Goal: Task Accomplishment & Management: Complete application form

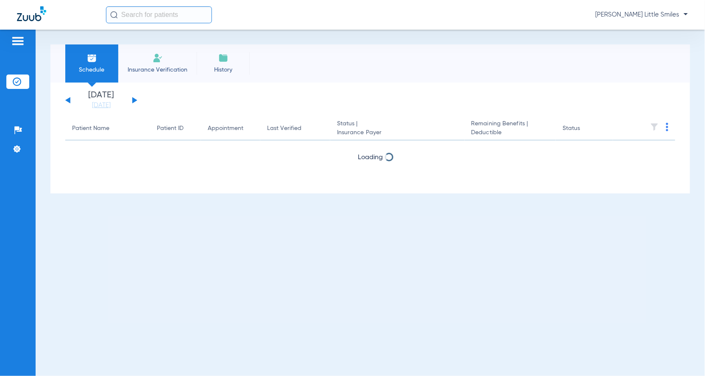
click at [148, 62] on li "Insurance Verification" at bounding box center [157, 63] width 78 height 38
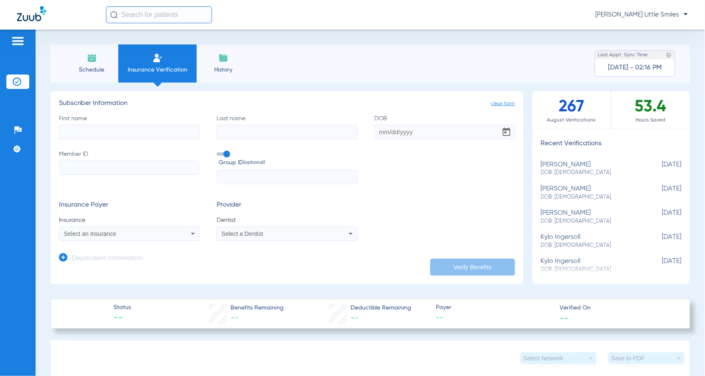
click at [117, 132] on input "First name" at bounding box center [129, 132] width 141 height 14
type input "Kiara"
type input "[PERSON_NAME]"
type input "[DATE]"
click at [121, 164] on input "Member ID" at bounding box center [129, 168] width 141 height 14
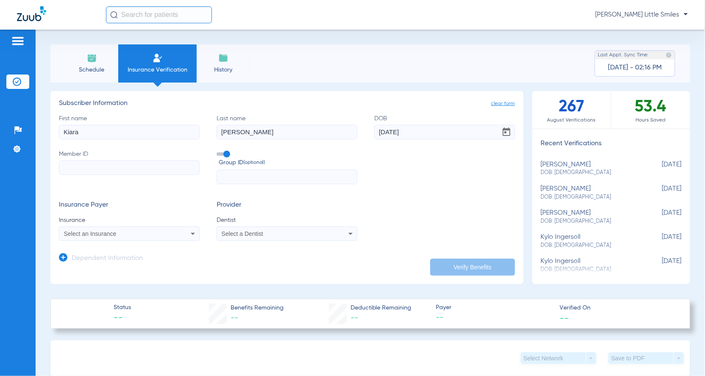
paste input "269-06-8878"
click at [87, 169] on input "269-06-8878" at bounding box center [129, 168] width 141 height 14
type input "269068878"
click at [111, 235] on span "Select an Insurance" at bounding box center [90, 233] width 53 height 7
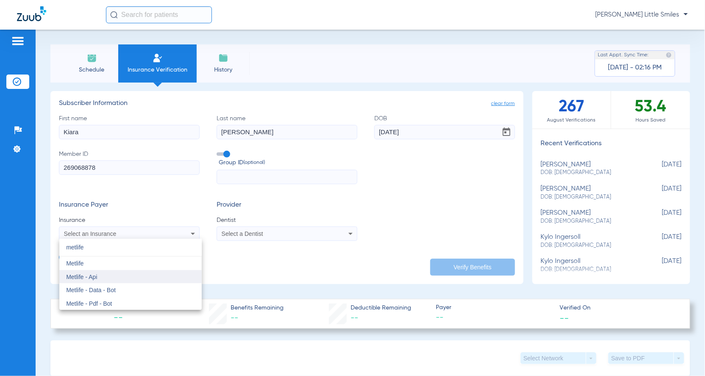
type input "metlife"
click at [92, 272] on mat-option "Metlife - Api" at bounding box center [130, 277] width 142 height 14
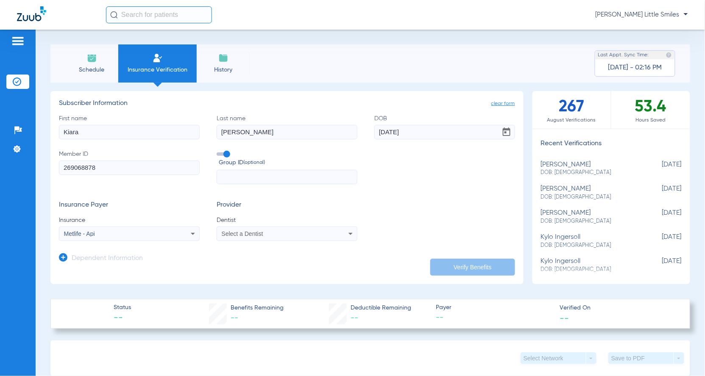
click at [244, 234] on span "Select a Dentist" at bounding box center [243, 233] width 42 height 7
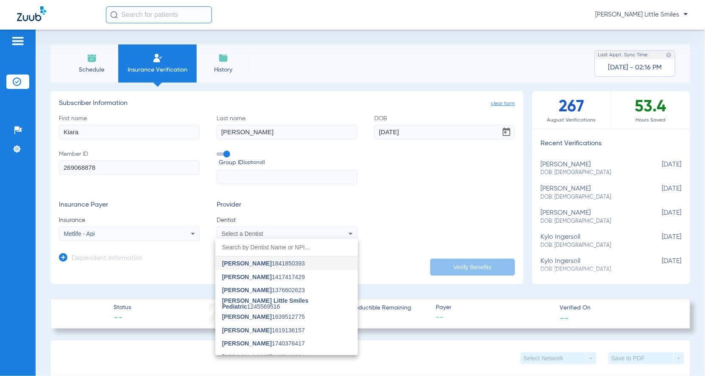
click at [272, 301] on span "[PERSON_NAME] Little Smiles Pediatric" at bounding box center [265, 303] width 86 height 13
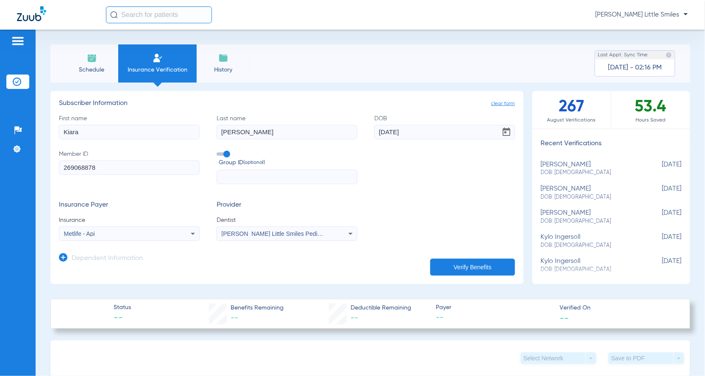
click at [459, 267] on button "Verify Benefits" at bounding box center [472, 267] width 85 height 17
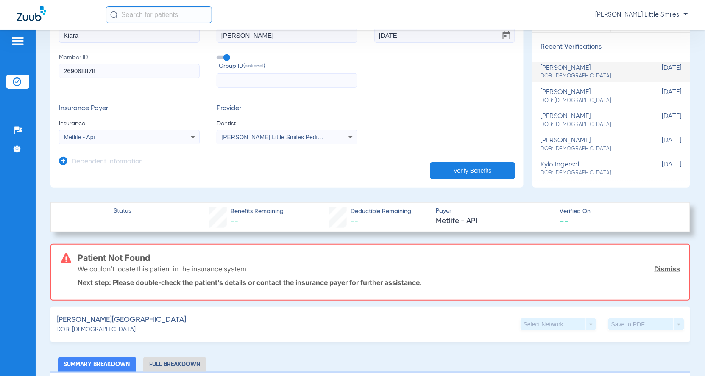
scroll to position [106, 0]
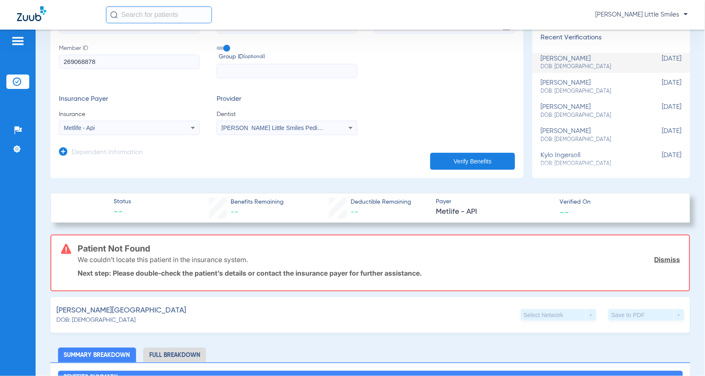
click at [113, 130] on div "Metlife - Api" at bounding box center [116, 128] width 105 height 6
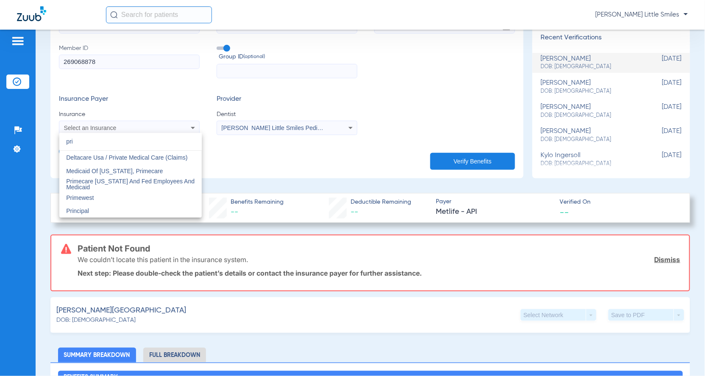
scroll to position [0, 0]
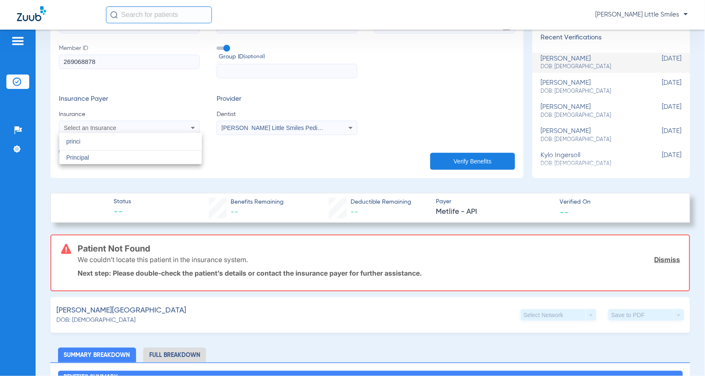
type input "princi"
click at [477, 159] on button "Verify Benefits" at bounding box center [472, 161] width 85 height 17
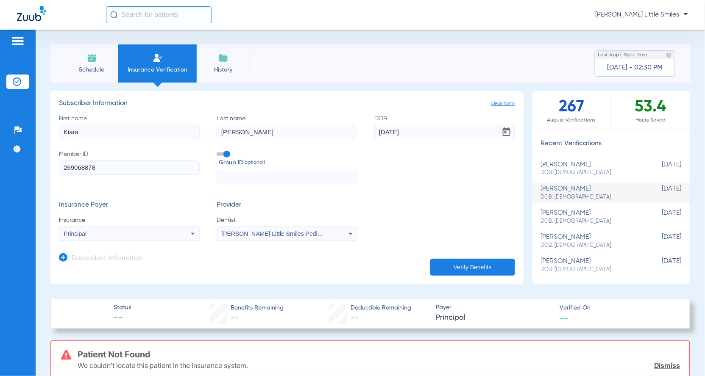
click at [94, 133] on input "Kiara" at bounding box center [129, 132] width 141 height 14
click at [133, 133] on input "Kiara" at bounding box center [129, 132] width 141 height 14
type input "[PERSON_NAME]"
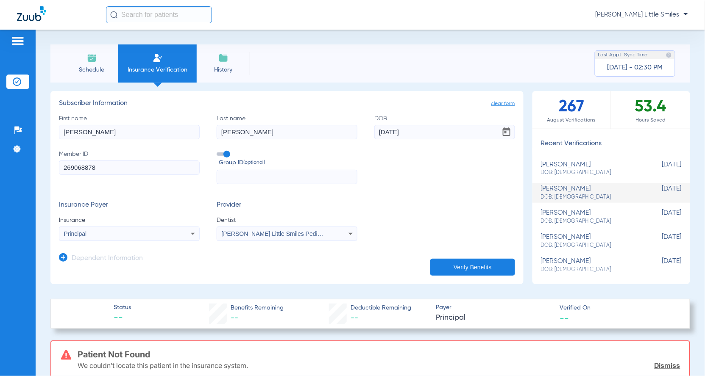
type input "[PERSON_NAME]"
type input "[DATE]"
click at [116, 176] on label "Member ID 269068878" at bounding box center [129, 167] width 141 height 35
click at [116, 175] on input "269068878" at bounding box center [129, 168] width 141 height 14
click at [114, 168] on input "269068878" at bounding box center [129, 168] width 141 height 14
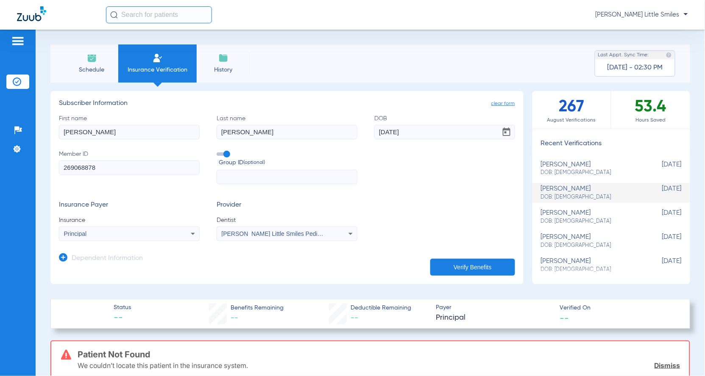
click at [114, 168] on input "269068878" at bounding box center [129, 168] width 141 height 14
paste input "77909254"
type input "277909254"
click at [136, 236] on div "Principal" at bounding box center [116, 234] width 105 height 6
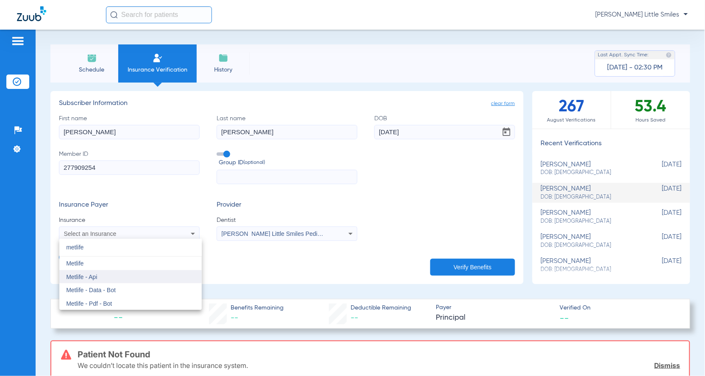
type input "metlife"
click at [115, 277] on mat-option "Metlife - Api" at bounding box center [130, 277] width 142 height 14
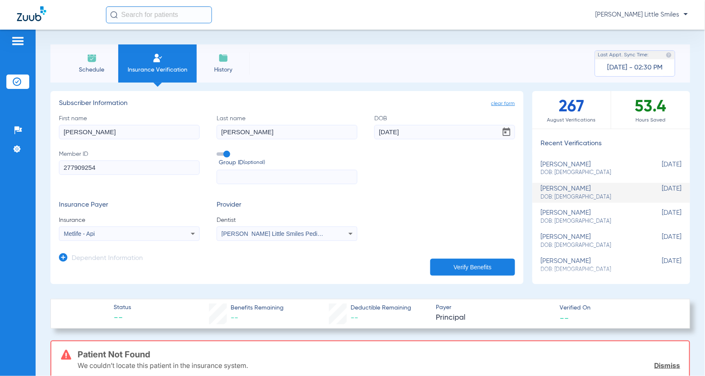
click at [65, 255] on icon at bounding box center [63, 257] width 8 height 8
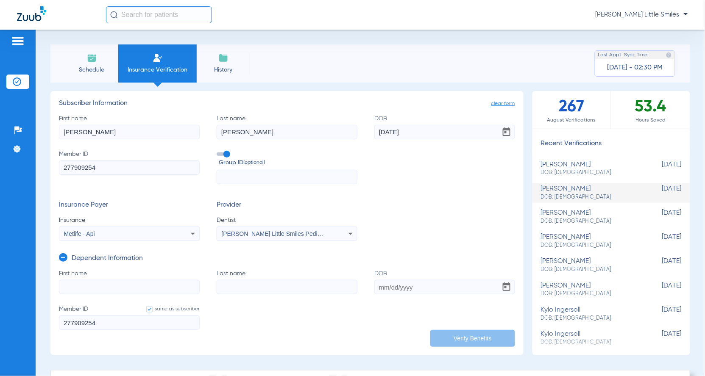
click at [89, 291] on input "First name" at bounding box center [129, 287] width 141 height 14
type input "harlow"
type input "[PERSON_NAME]"
type input "[DATE]"
click at [467, 337] on button "Verify Benefits" at bounding box center [472, 338] width 85 height 17
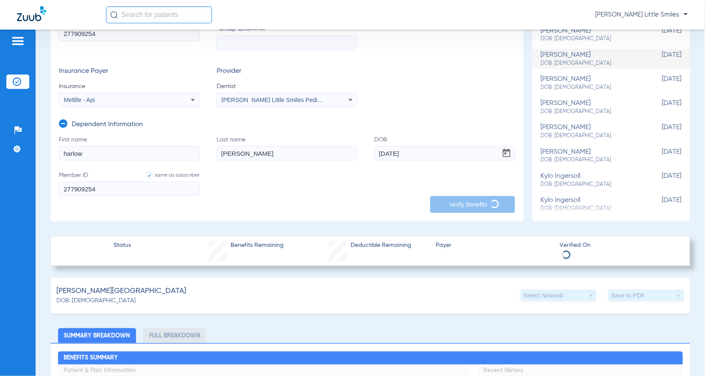
scroll to position [159, 0]
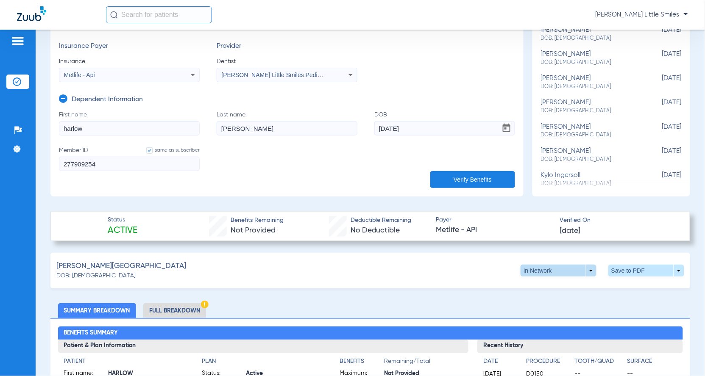
click at [552, 265] on span at bounding box center [558, 271] width 20 height 20
click at [534, 284] on span "Out of Network" at bounding box center [539, 287] width 39 height 6
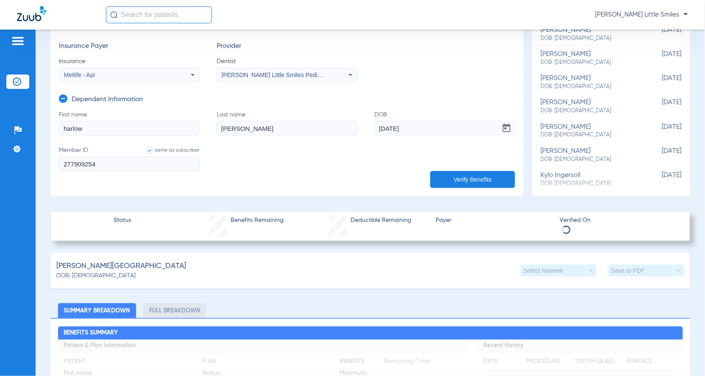
click at [630, 265] on div "Save to PDF arrow_drop_down" at bounding box center [646, 271] width 76 height 12
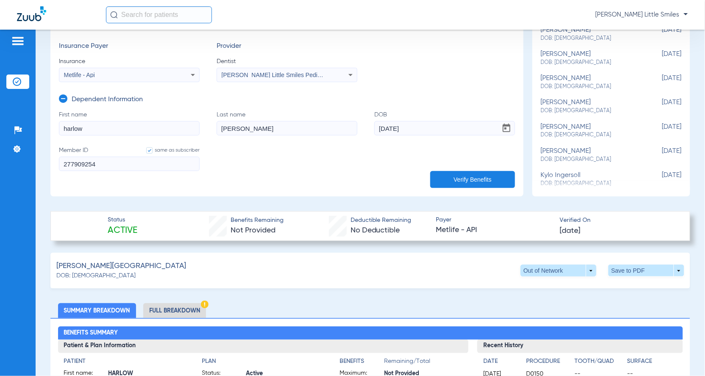
click at [627, 268] on span at bounding box center [646, 271] width 76 height 12
click at [574, 286] on span "Save to PDF" at bounding box center [574, 287] width 33 height 6
